Goal: Task Accomplishment & Management: Manage account settings

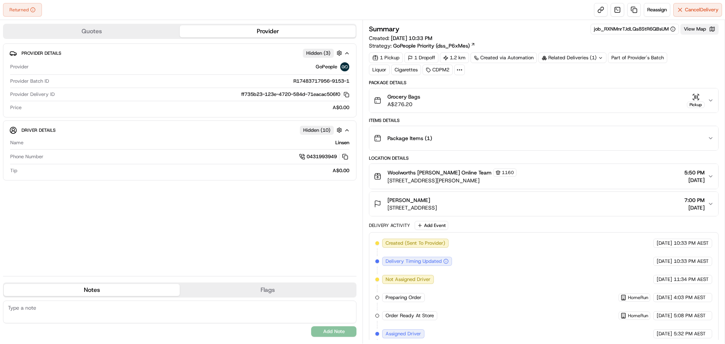
click at [690, 31] on button "View Map" at bounding box center [700, 29] width 38 height 11
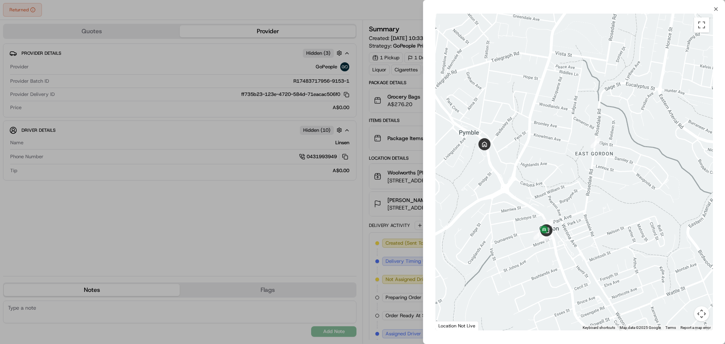
drag, startPoint x: 553, startPoint y: 289, endPoint x: 586, endPoint y: 224, distance: 73.8
click at [586, 224] on div at bounding box center [574, 172] width 278 height 317
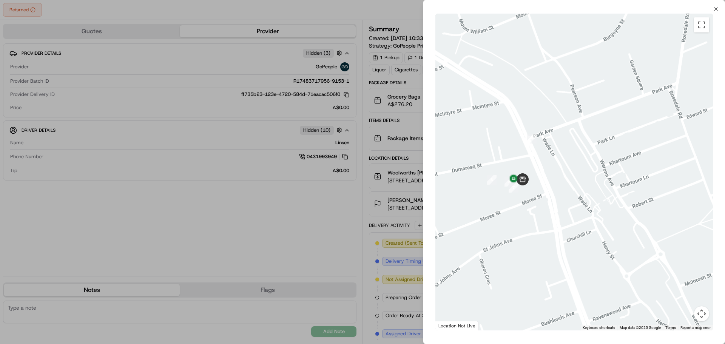
drag, startPoint x: 525, startPoint y: 235, endPoint x: 598, endPoint y: 253, distance: 75.7
click at [598, 253] on div at bounding box center [574, 172] width 278 height 317
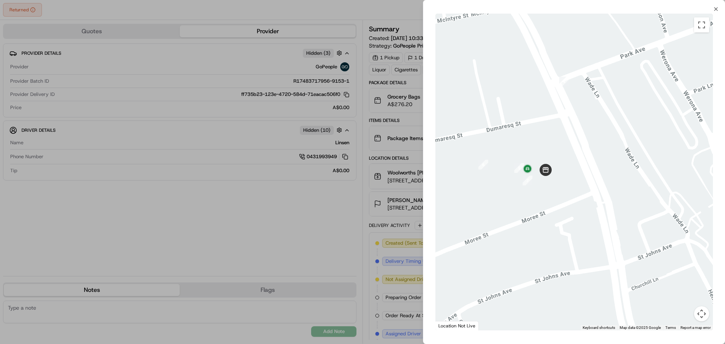
drag, startPoint x: 528, startPoint y: 180, endPoint x: 567, endPoint y: 214, distance: 51.7
click at [567, 214] on div at bounding box center [574, 172] width 278 height 317
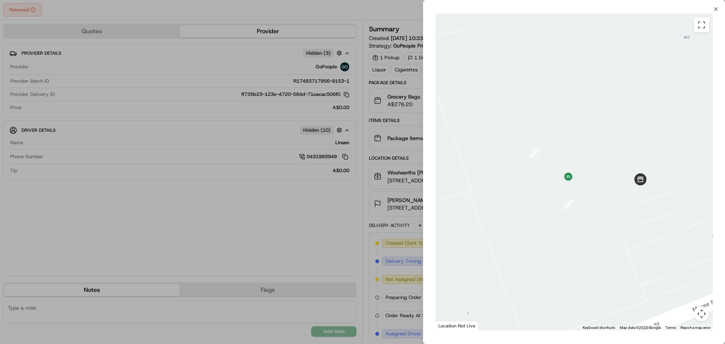
drag, startPoint x: 506, startPoint y: 187, endPoint x: 617, endPoint y: 248, distance: 126.3
click at [617, 248] on div at bounding box center [574, 172] width 278 height 317
click at [366, 243] on div at bounding box center [362, 172] width 725 height 344
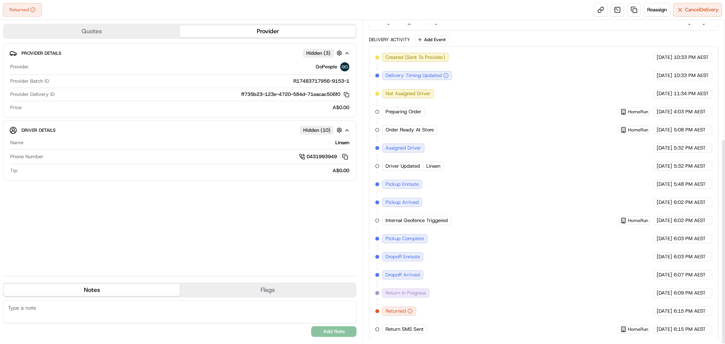
scroll to position [186, 0]
click at [654, 8] on span "Reassign" at bounding box center [657, 9] width 20 height 7
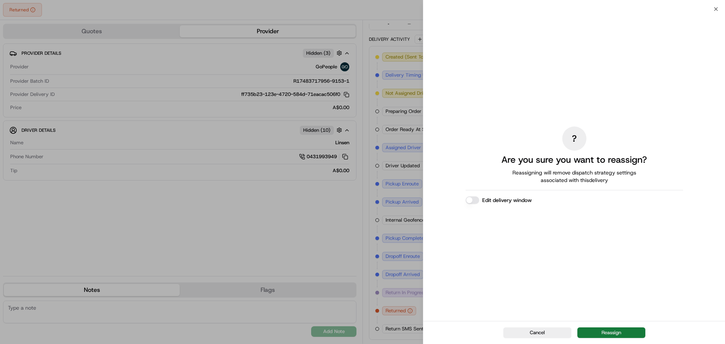
click at [616, 329] on button "Reassign" at bounding box center [611, 332] width 68 height 11
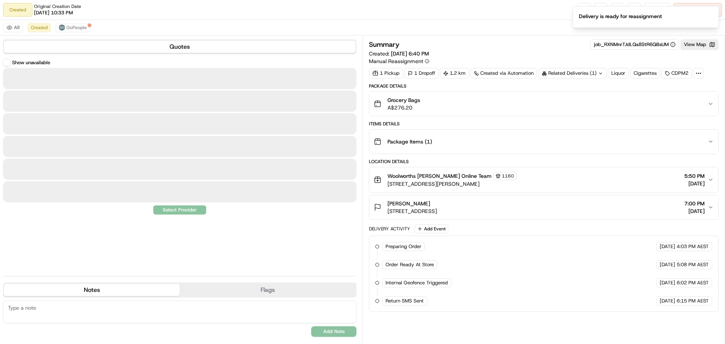
scroll to position [0, 0]
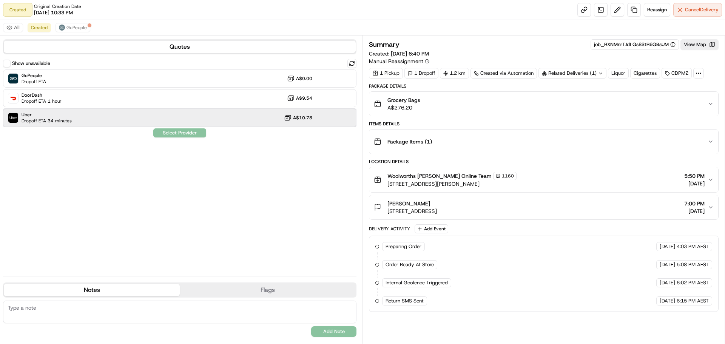
click at [80, 120] on div "Uber Dropoff ETA 34 minutes A$10.78" at bounding box center [179, 118] width 353 height 18
click at [194, 134] on button "Assign Provider" at bounding box center [180, 132] width 54 height 9
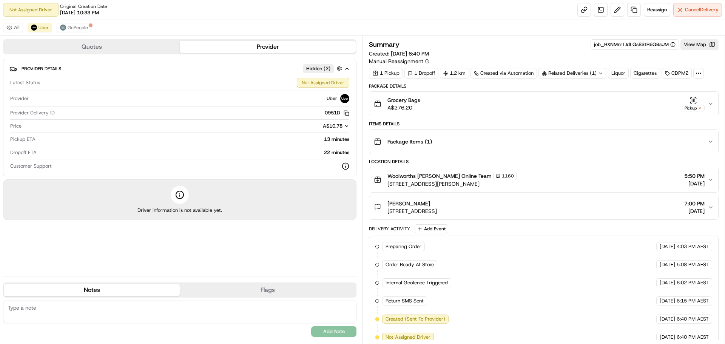
click at [85, 313] on textarea at bounding box center [179, 312] width 353 height 23
click at [188, 312] on textarea at bounding box center [179, 312] width 353 height 23
type textarea "A"
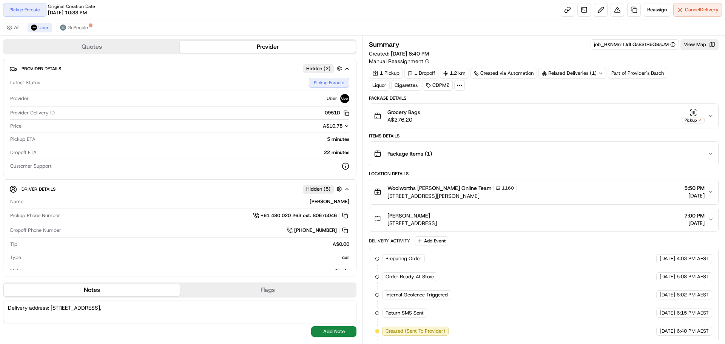
paste textarea "a drive way is at the end of merge lane."
click at [154, 311] on textarea "Delivery address: [STREET_ADDRESS], a drive way is at the end of merge lane." at bounding box center [179, 312] width 353 height 23
type textarea "Delivery address: [STREET_ADDRESS], a driveway is at the end of merge lane."
click at [323, 329] on button "Add Note" at bounding box center [333, 331] width 45 height 11
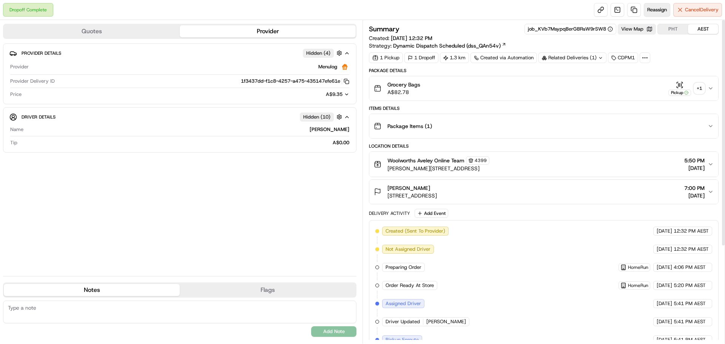
click at [651, 10] on span "Reassign" at bounding box center [657, 9] width 20 height 7
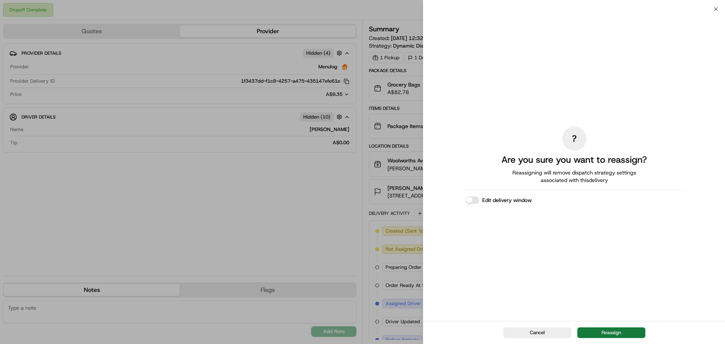
click at [624, 332] on button "Reassign" at bounding box center [611, 332] width 68 height 11
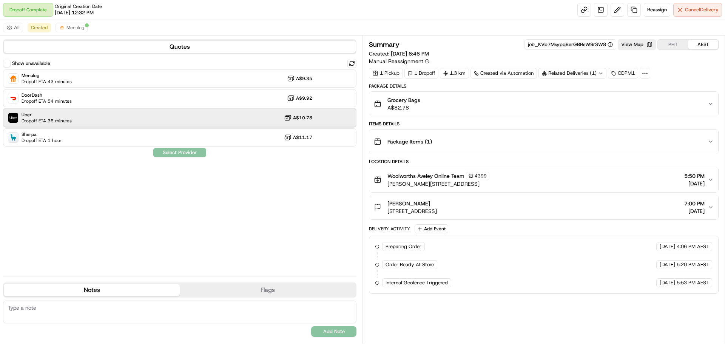
click at [43, 119] on span "Dropoff ETA 36 minutes" at bounding box center [47, 121] width 50 height 6
click at [170, 154] on button "Assign Provider" at bounding box center [180, 152] width 54 height 9
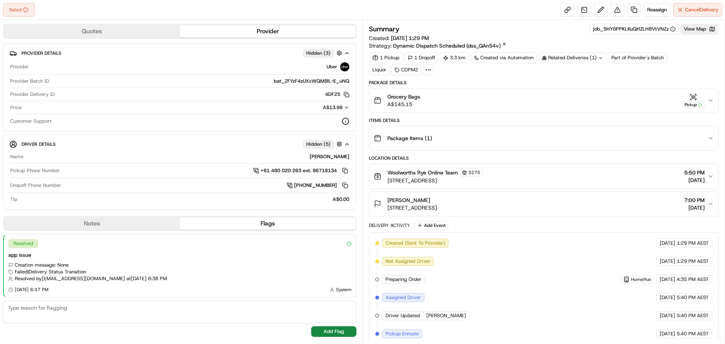
click at [713, 100] on icon "button" at bounding box center [711, 100] width 6 height 6
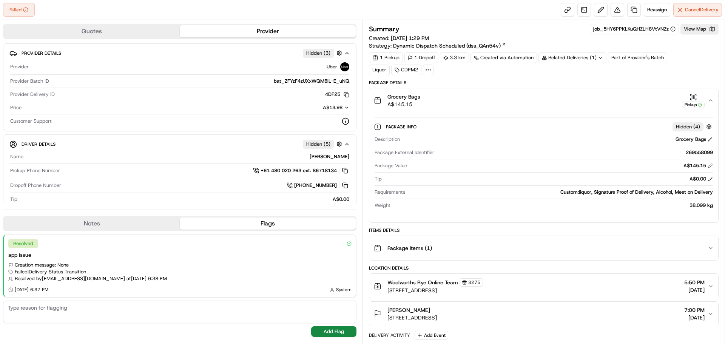
click at [713, 100] on icon "button" at bounding box center [711, 100] width 6 height 6
